Goal: Task Accomplishment & Management: Use online tool/utility

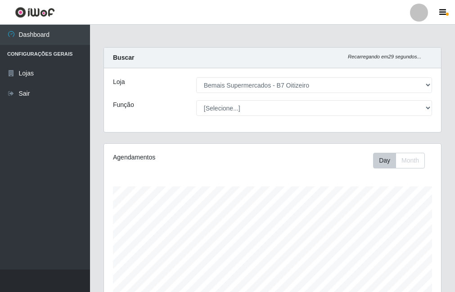
select select "411"
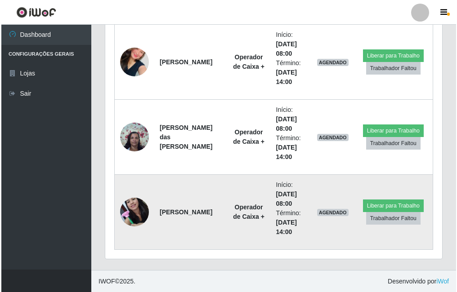
scroll to position [370, 0]
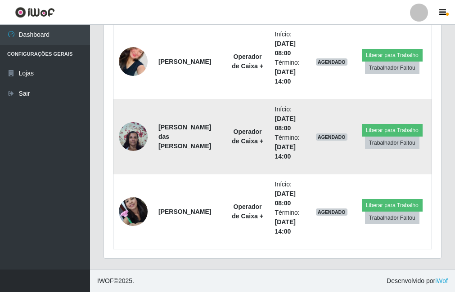
click at [132, 135] on img at bounding box center [133, 136] width 29 height 38
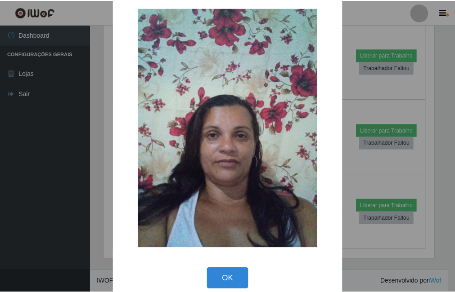
scroll to position [26, 0]
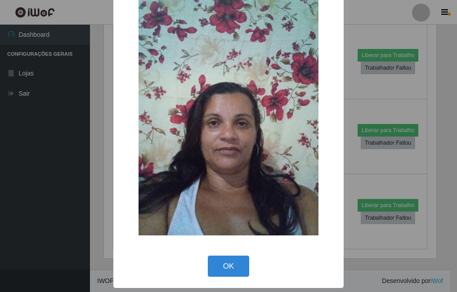
click at [237, 259] on button "OK" at bounding box center [229, 266] width 42 height 21
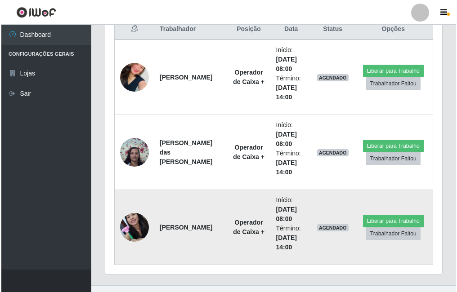
scroll to position [370, 0]
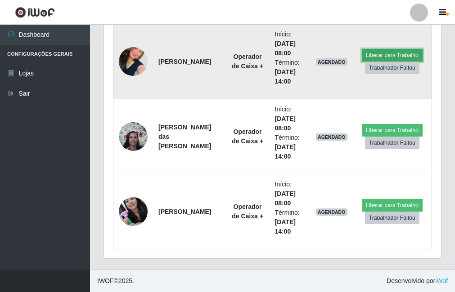
click at [377, 55] on button "Liberar para Trabalho" at bounding box center [392, 55] width 61 height 13
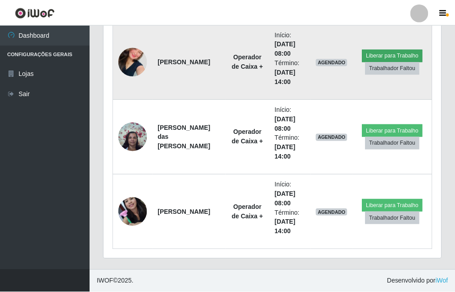
scroll to position [187, 333]
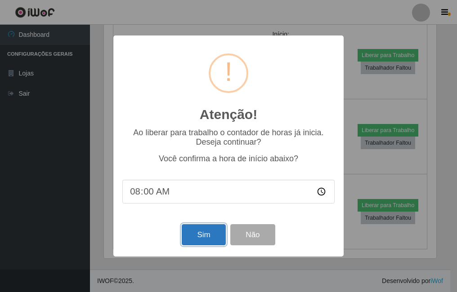
click at [210, 229] on button "Sim" at bounding box center [204, 235] width 44 height 21
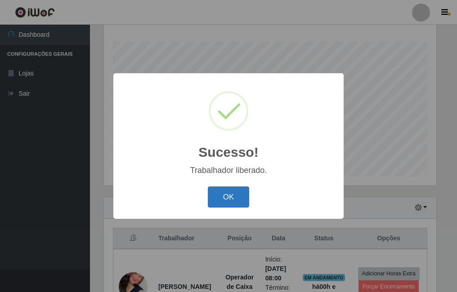
click at [237, 198] on button "OK" at bounding box center [229, 197] width 42 height 21
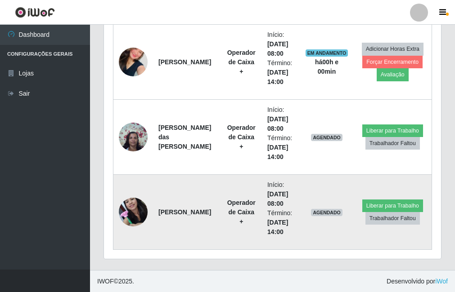
scroll to position [370, 0]
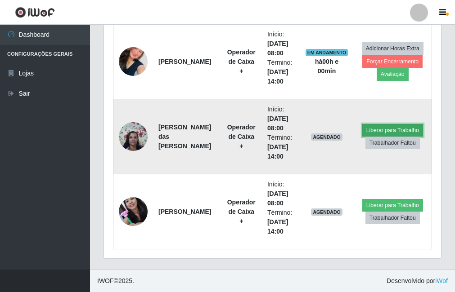
click at [384, 133] on button "Liberar para Trabalho" at bounding box center [392, 130] width 61 height 13
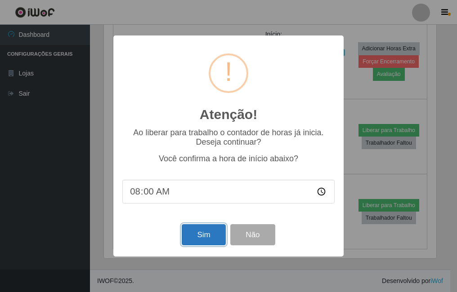
click at [196, 236] on button "Sim" at bounding box center [204, 235] width 44 height 21
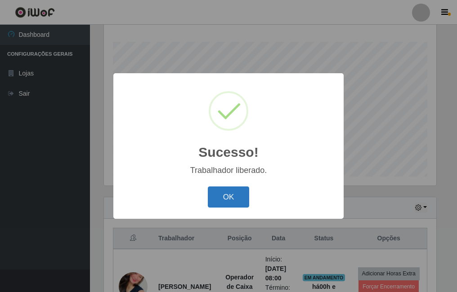
drag, startPoint x: 214, startPoint y: 183, endPoint x: 215, endPoint y: 189, distance: 6.4
click at [215, 184] on div "Sucesso! × Trabalhador liberado. OK Cancel" at bounding box center [228, 146] width 230 height 146
click at [216, 190] on button "OK" at bounding box center [229, 197] width 42 height 21
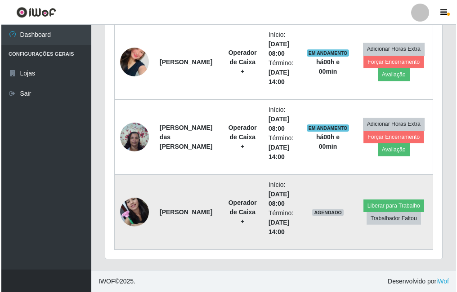
scroll to position [370, 0]
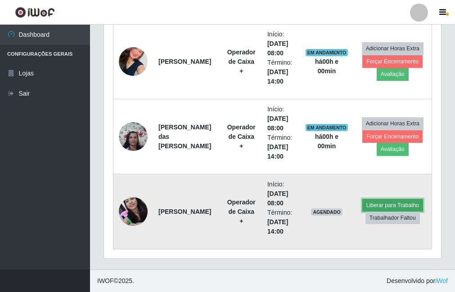
click at [369, 207] on button "Liberar para Trabalho" at bounding box center [392, 205] width 61 height 13
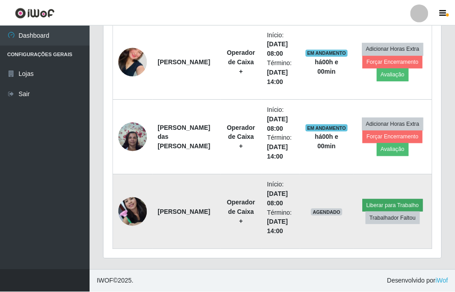
scroll to position [187, 333]
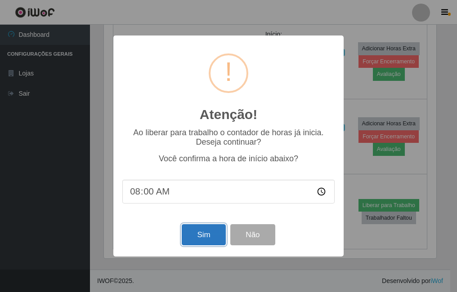
click at [212, 229] on button "Sim" at bounding box center [204, 235] width 44 height 21
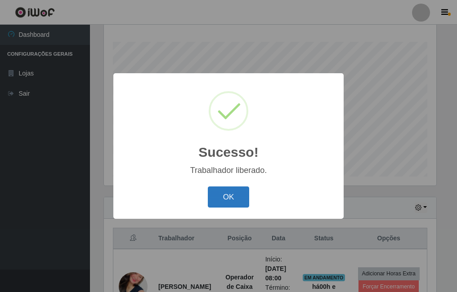
click at [222, 201] on button "OK" at bounding box center [229, 197] width 42 height 21
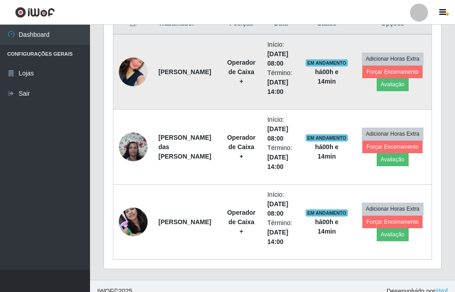
scroll to position [315, 0]
